Goal: Task Accomplishment & Management: Use online tool/utility

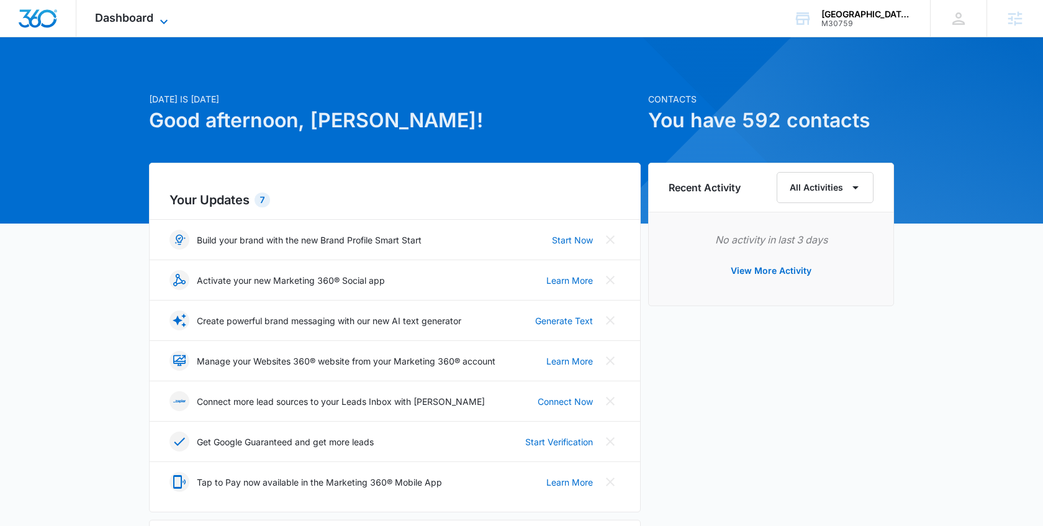
click at [135, 17] on span "Dashboard" at bounding box center [124, 17] width 58 height 13
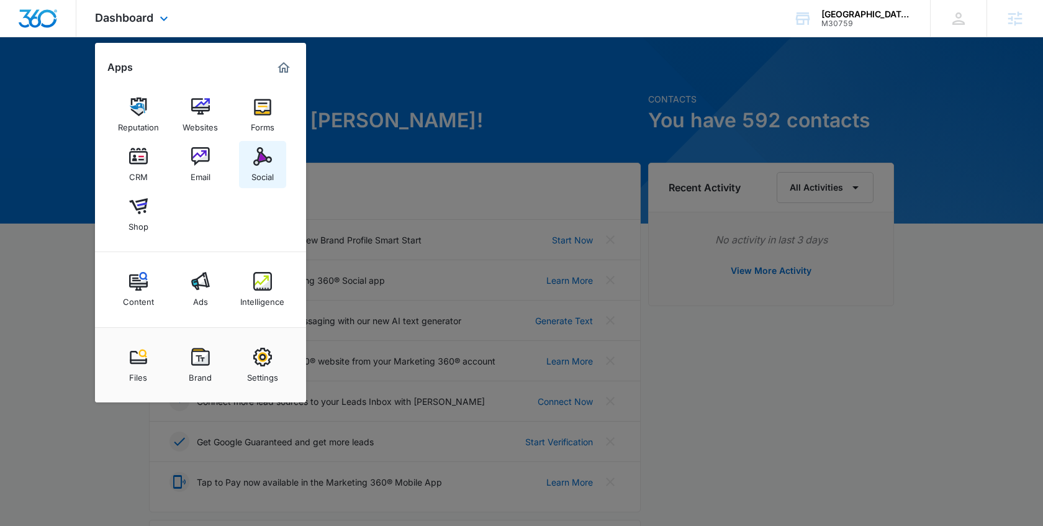
click at [267, 169] on div "Social" at bounding box center [262, 174] width 22 height 16
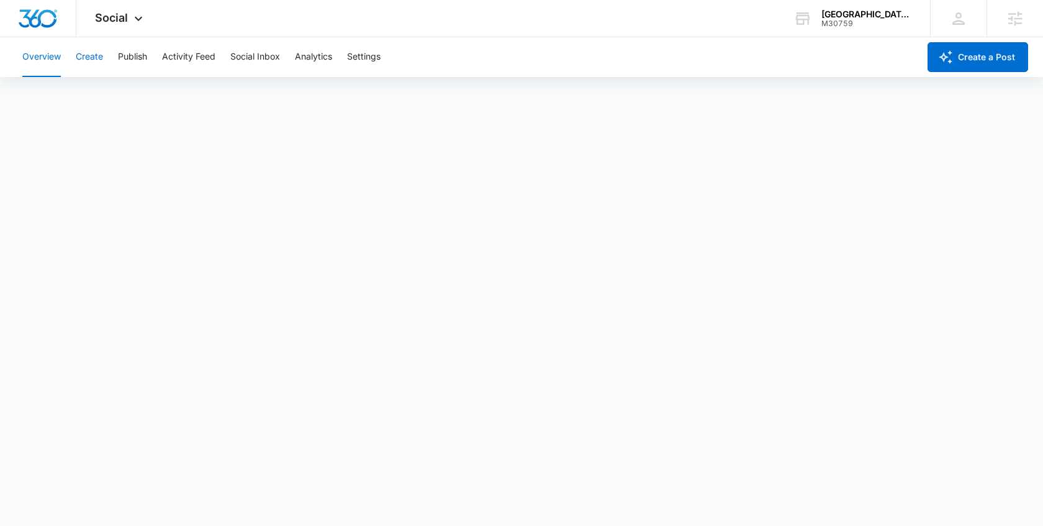
click at [89, 61] on button "Create" at bounding box center [89, 57] width 27 height 40
click at [43, 58] on button "Overview" at bounding box center [41, 57] width 38 height 40
